Goal: Task Accomplishment & Management: Use online tool/utility

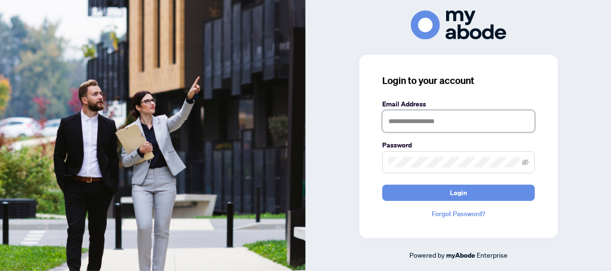
click at [447, 124] on input "text" at bounding box center [458, 121] width 152 height 22
type input "**********"
click at [479, 192] on button "Login" at bounding box center [458, 192] width 152 height 16
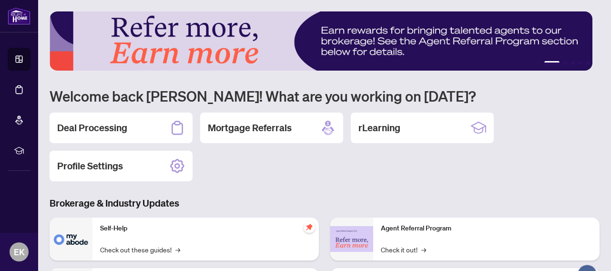
click at [104, 127] on h2 "Deal Processing" at bounding box center [92, 127] width 70 height 13
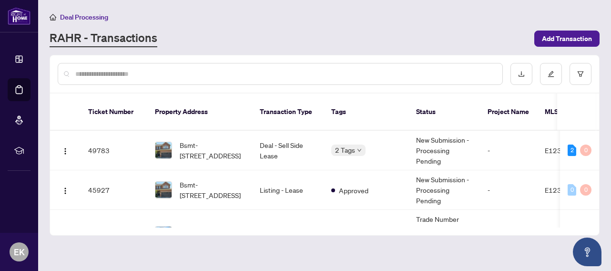
click at [207, 142] on span "Bsmt-[STREET_ADDRESS]" at bounding box center [212, 150] width 65 height 21
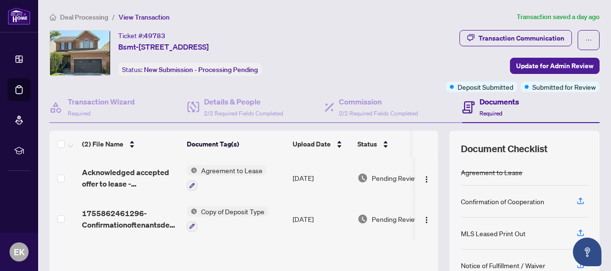
click at [567, 66] on span "Update for Admin Review" at bounding box center [554, 65] width 77 height 15
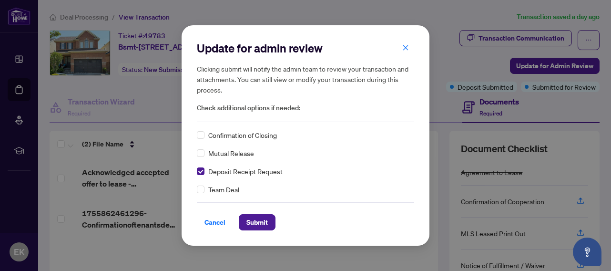
click at [258, 223] on span "Submit" at bounding box center [256, 221] width 21 height 15
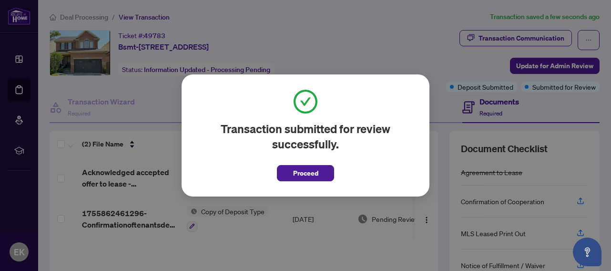
click at [314, 175] on span "Proceed" at bounding box center [305, 172] width 25 height 15
